Goal: Information Seeking & Learning: Learn about a topic

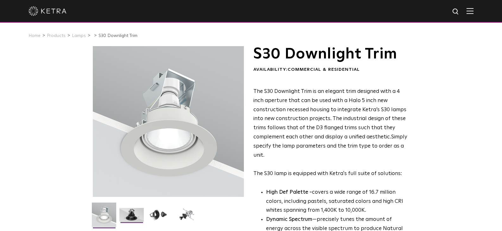
click at [136, 214] on img at bounding box center [131, 217] width 24 height 18
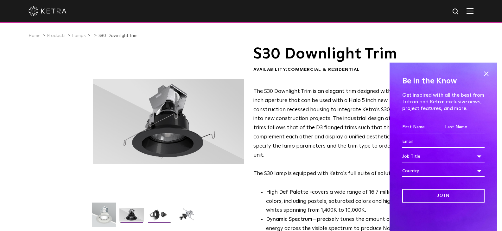
click at [157, 217] on img at bounding box center [159, 217] width 24 height 18
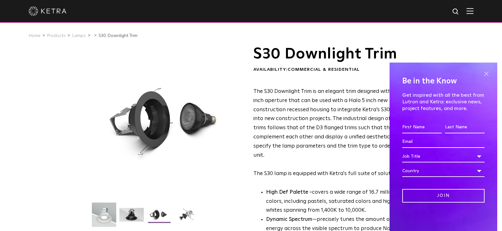
click at [489, 72] on span at bounding box center [485, 73] width 9 height 9
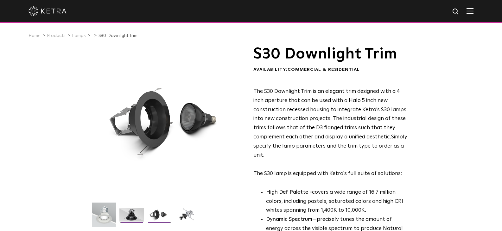
click at [138, 213] on img at bounding box center [131, 217] width 24 height 18
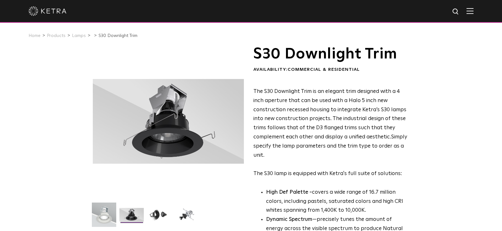
drag, startPoint x: 501, startPoint y: 47, endPoint x: 504, endPoint y: 52, distance: 5.4
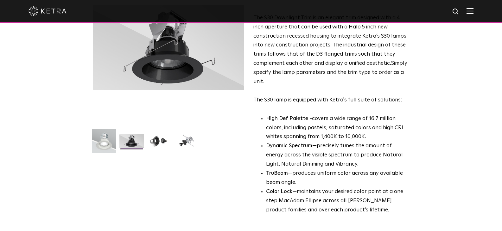
scroll to position [95, 0]
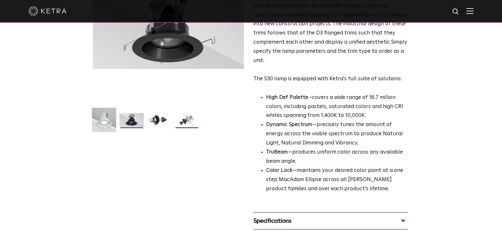
click at [180, 118] on img at bounding box center [186, 122] width 24 height 18
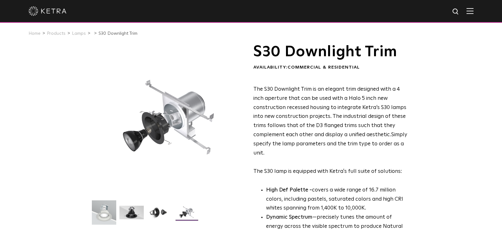
scroll to position [0, 0]
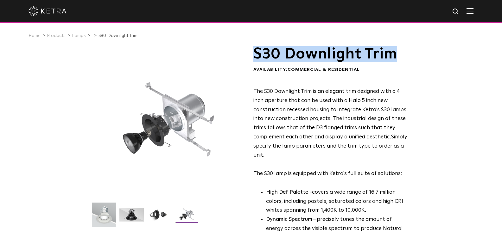
drag, startPoint x: 253, startPoint y: 53, endPoint x: 399, endPoint y: 49, distance: 145.9
click at [399, 49] on h1 "S30 Downlight Trim" at bounding box center [330, 54] width 154 height 16
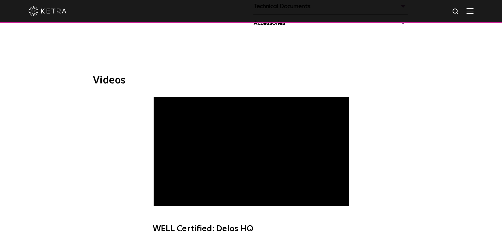
scroll to position [253, 0]
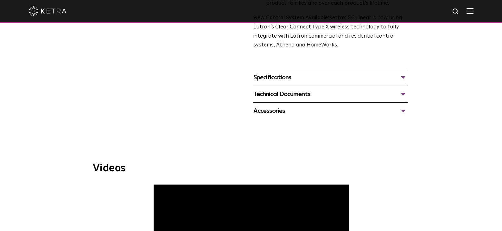
click at [403, 76] on div "Specifications" at bounding box center [330, 77] width 154 height 10
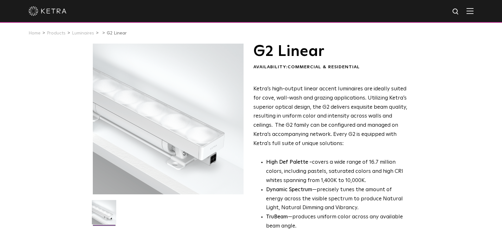
scroll to position [0, 0]
